Goal: Transaction & Acquisition: Purchase product/service

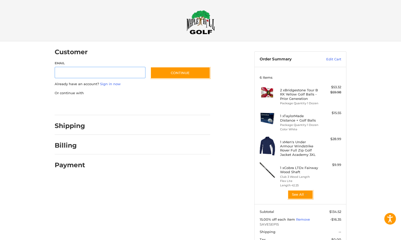
click at [70, 74] on input "Email" at bounding box center [100, 73] width 91 height 12
type input "**********"
click at [175, 73] on button "Continue" at bounding box center [180, 73] width 60 height 12
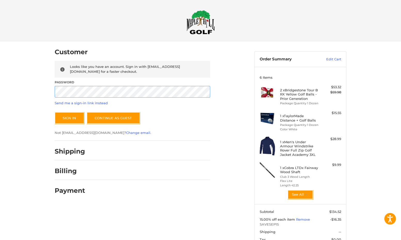
click at [55, 112] on button "Sign In" at bounding box center [70, 118] width 30 height 12
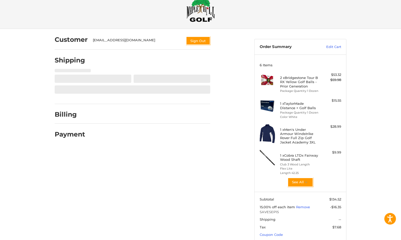
scroll to position [14, 0]
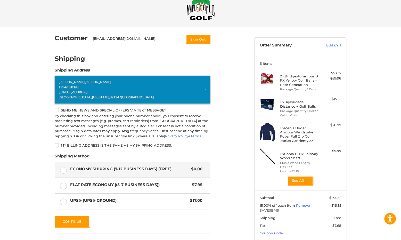
click at [87, 90] on span "[STREET_ADDRESS]" at bounding box center [72, 91] width 29 height 5
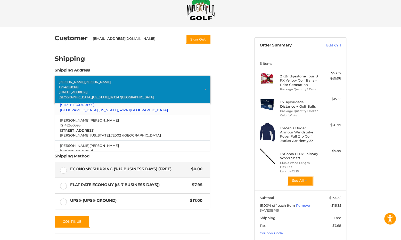
scroll to position [26, 0]
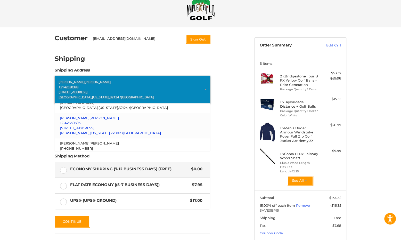
click at [86, 124] on p "12142630393" at bounding box center [132, 122] width 145 height 5
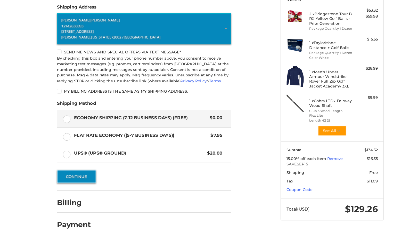
scroll to position [52, 0]
click at [77, 182] on button "Continue" at bounding box center [72, 183] width 35 height 12
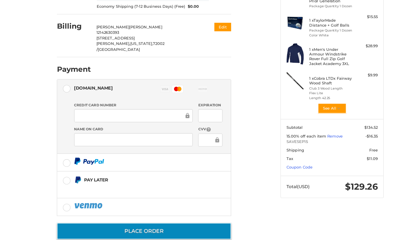
scroll to position [72, 0]
click at [122, 224] on button "Place Order" at bounding box center [132, 231] width 155 height 15
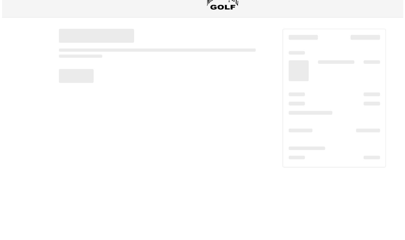
scroll to position [0, 0]
